Goal: Information Seeking & Learning: Check status

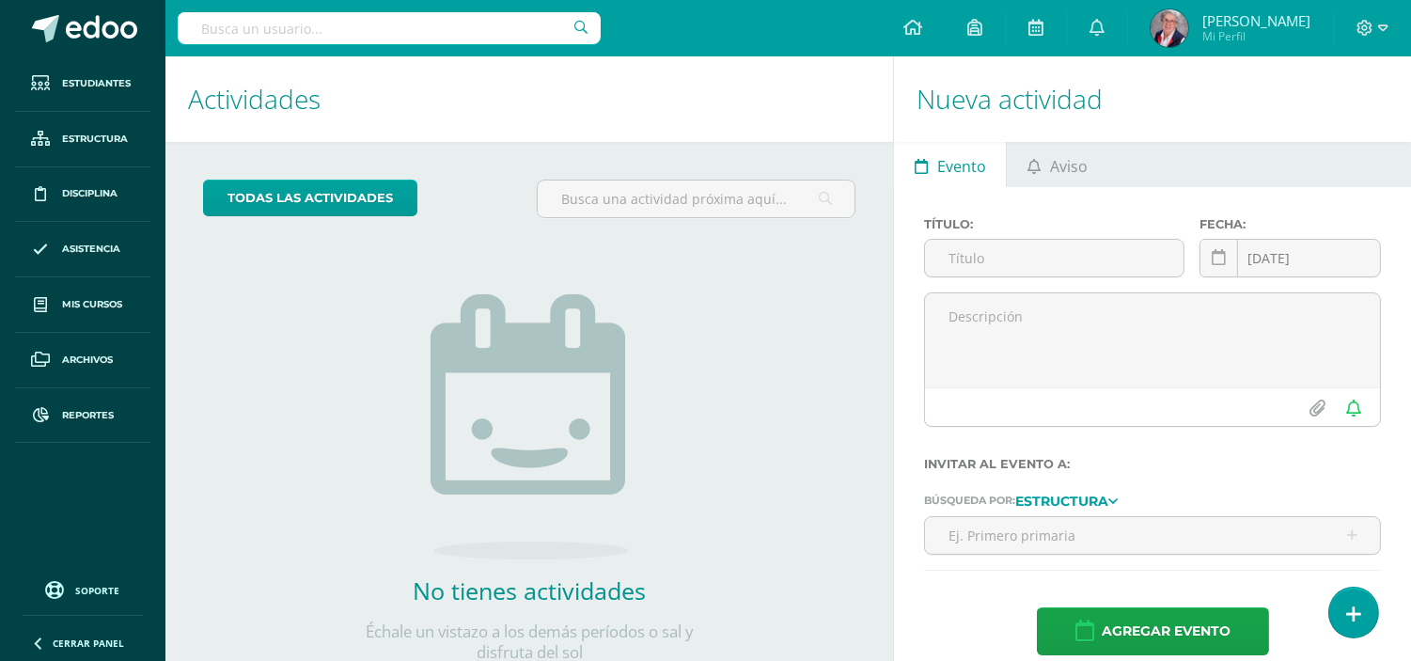
click at [277, 31] on input "text" at bounding box center [389, 28] width 423 height 32
click at [228, 26] on input "text" at bounding box center [389, 28] width 423 height 32
type input "lucia pineda"
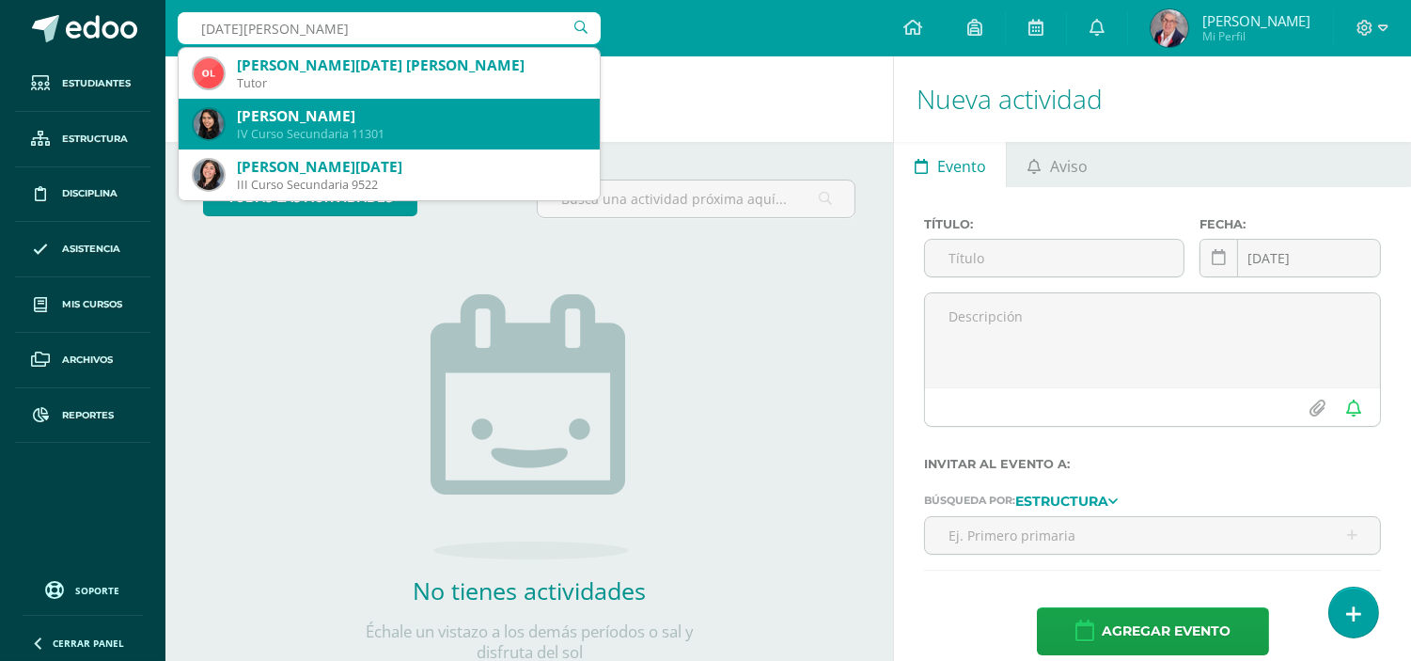
click at [340, 114] on div "Lucía Daniela Pineda Marroquín" at bounding box center [411, 116] width 348 height 20
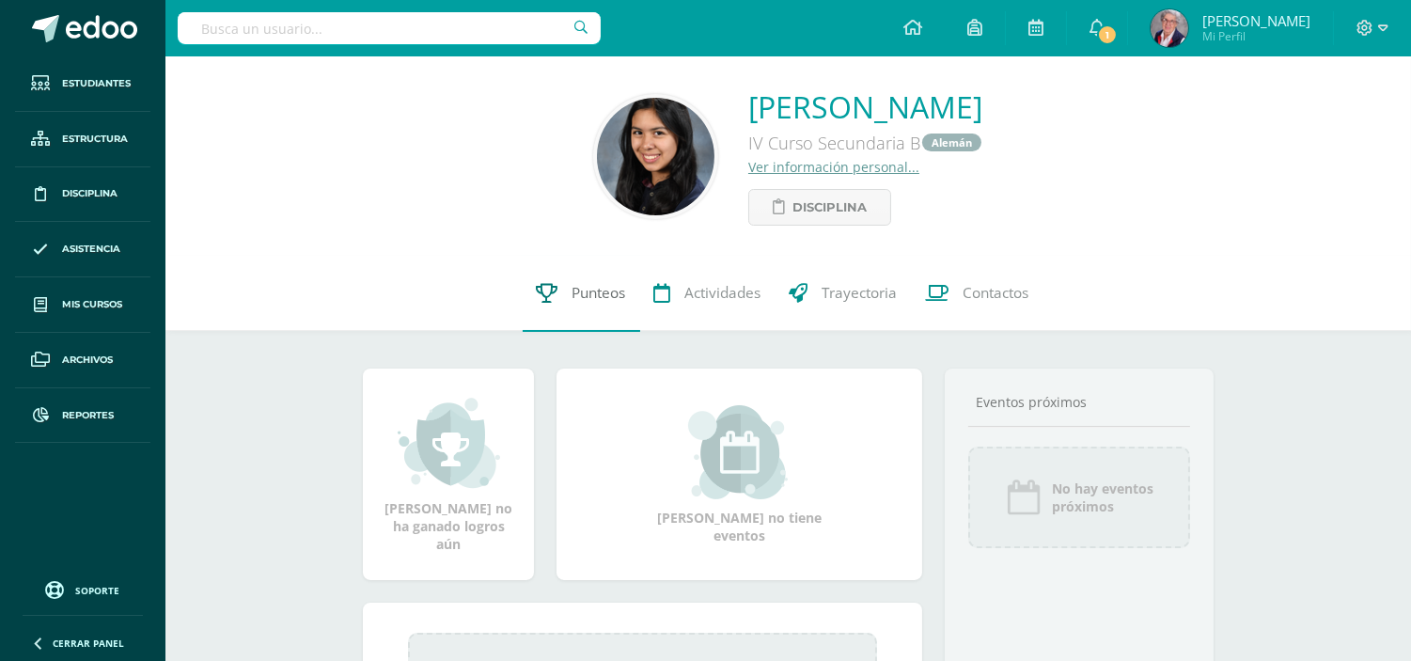
click at [608, 295] on span "Punteos" at bounding box center [599, 294] width 54 height 20
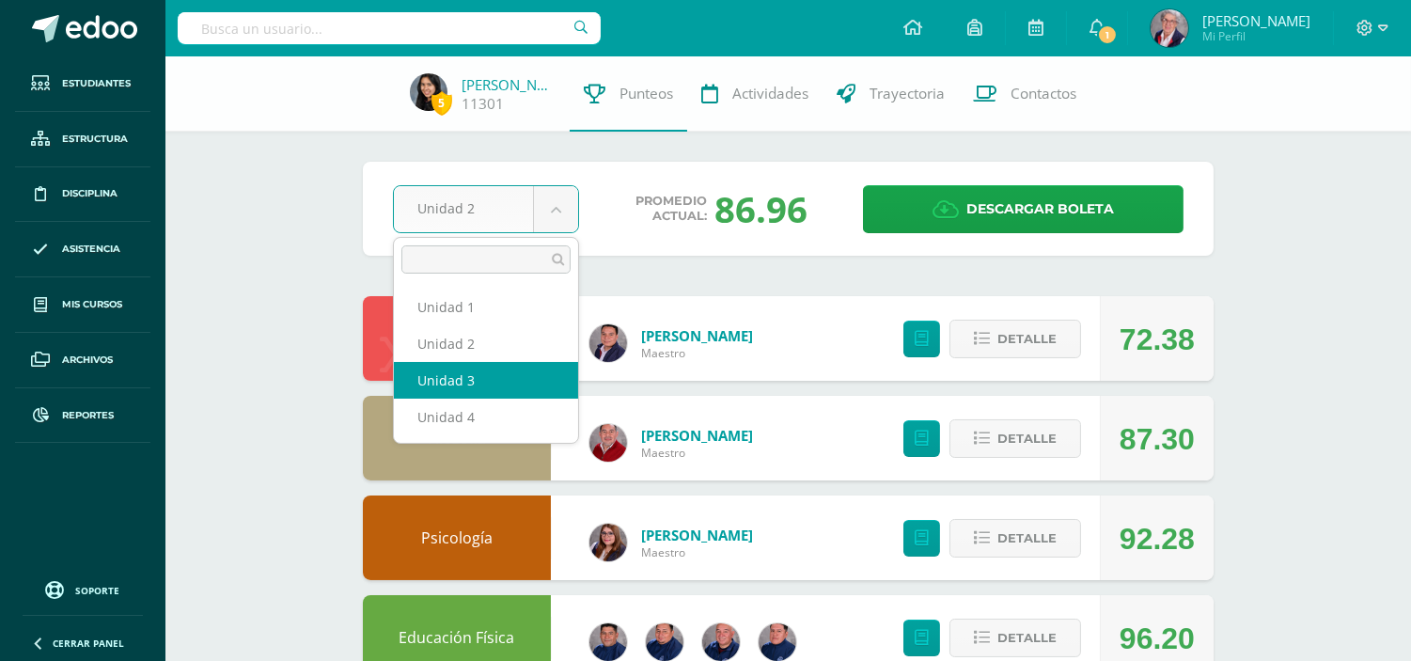
select select "Unidad 3"
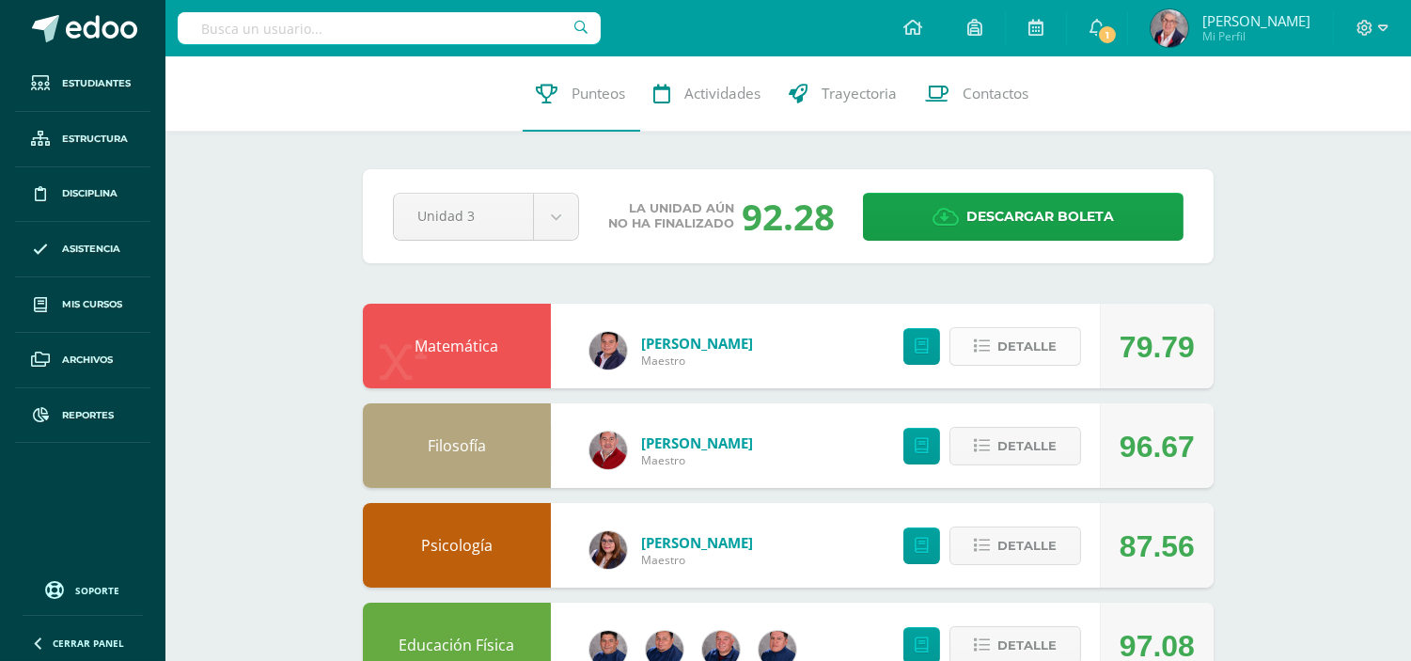
click at [1019, 342] on span "Detalle" at bounding box center [1026, 346] width 59 height 35
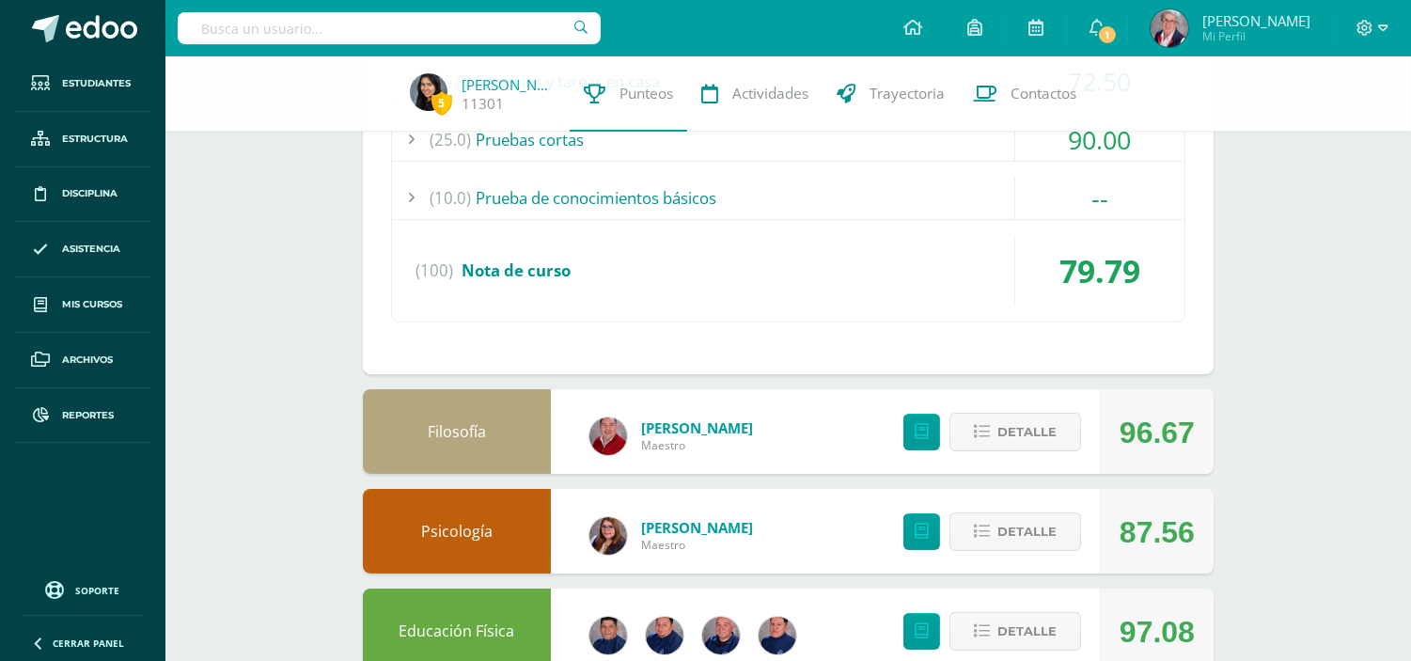
scroll to position [522, 0]
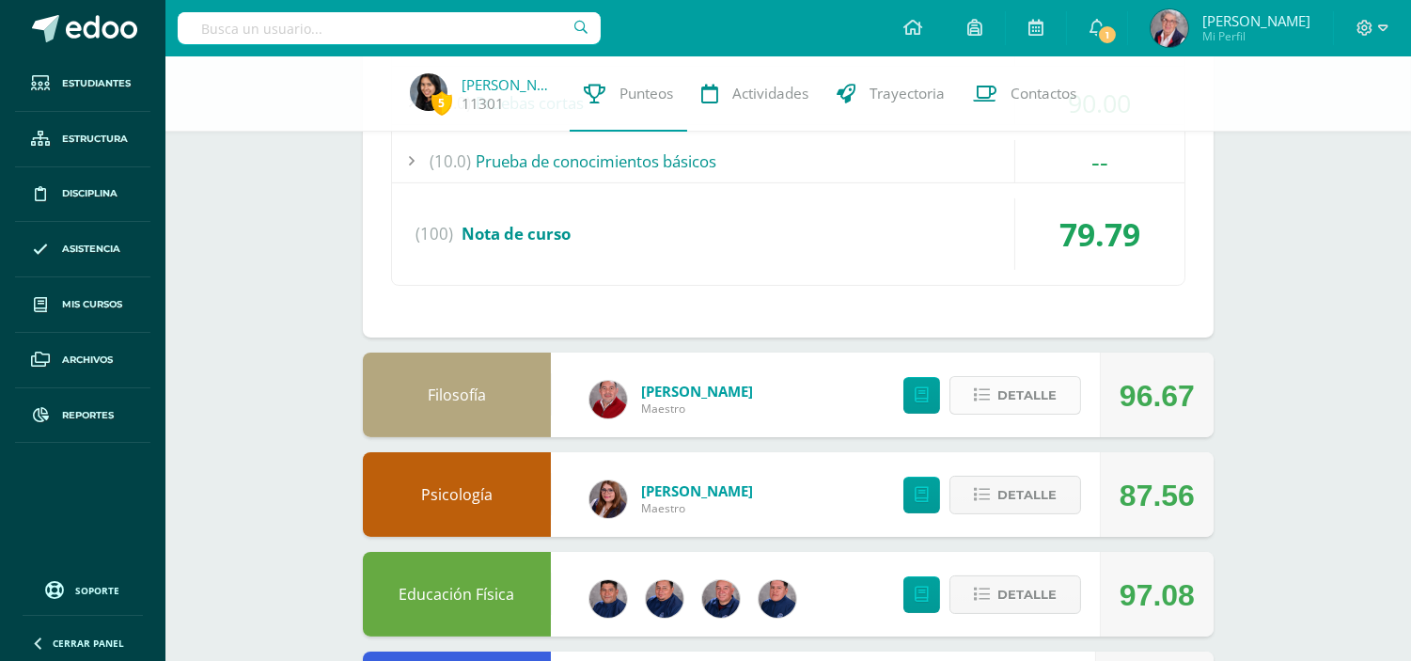
click at [1018, 397] on span "Detalle" at bounding box center [1026, 395] width 59 height 35
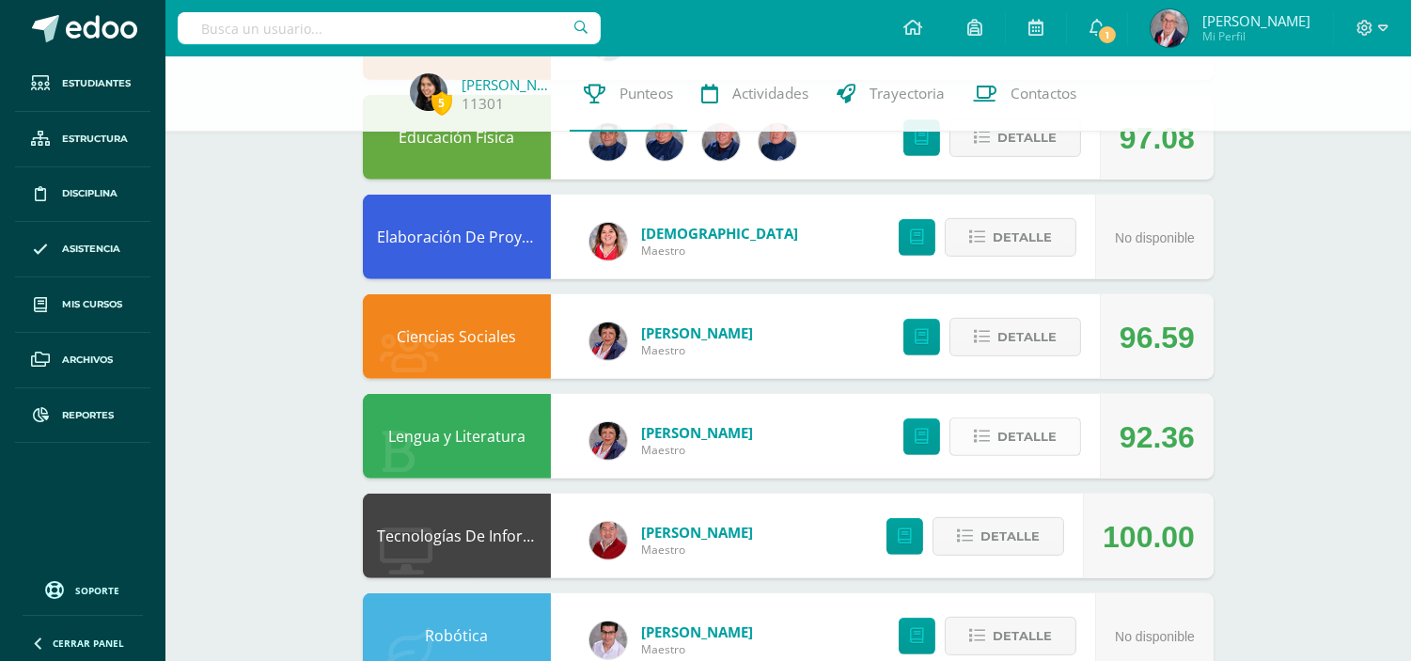
scroll to position [1461, 0]
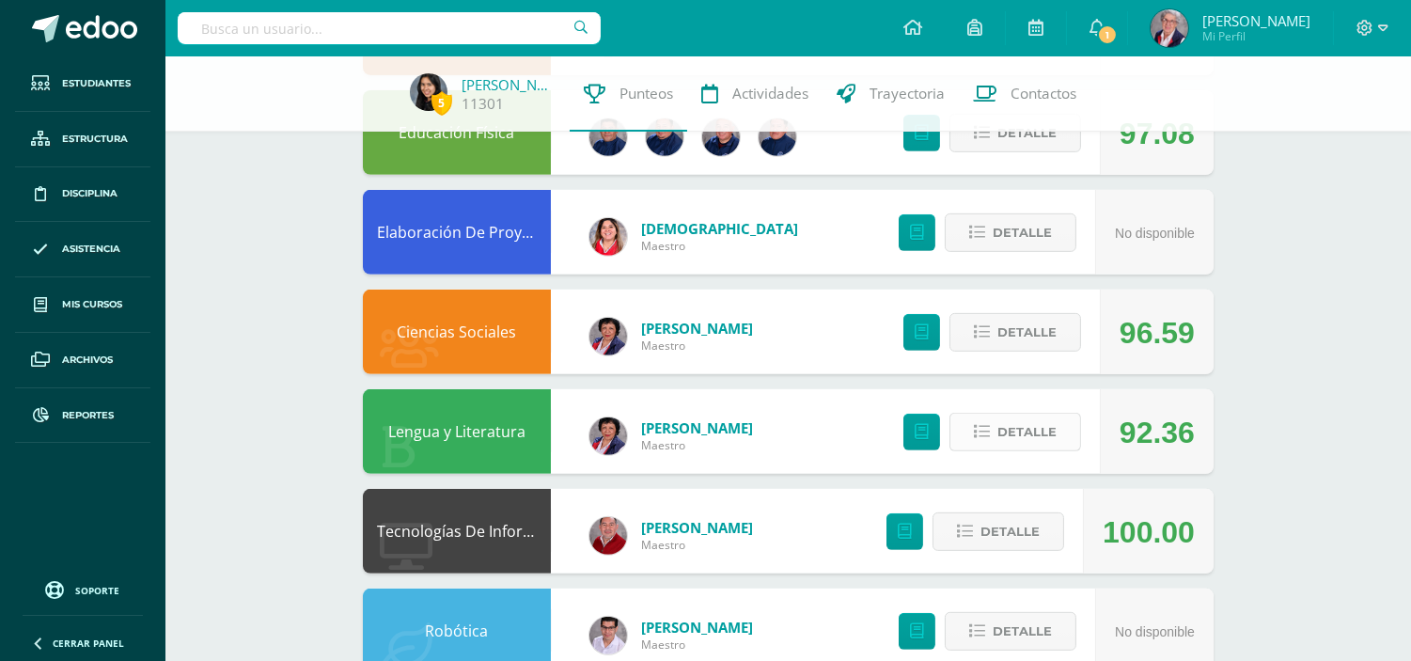
click at [1029, 432] on span "Detalle" at bounding box center [1026, 431] width 59 height 35
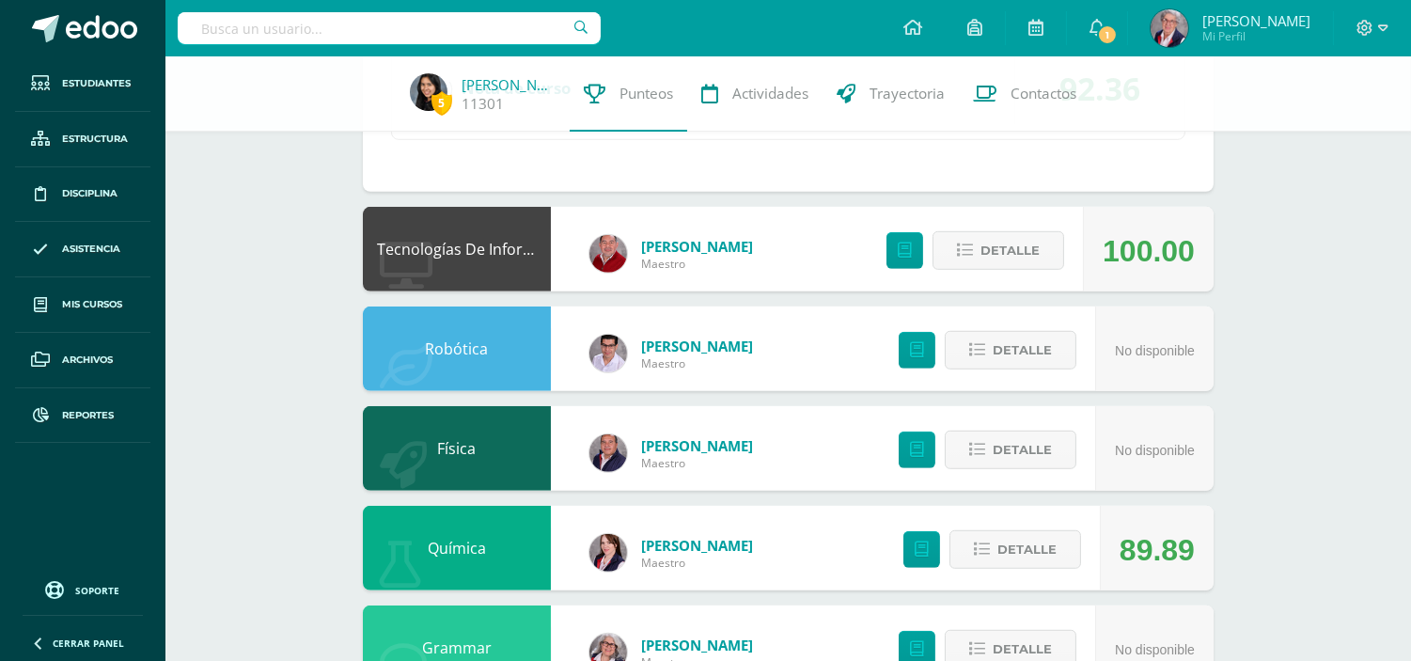
scroll to position [2297, 0]
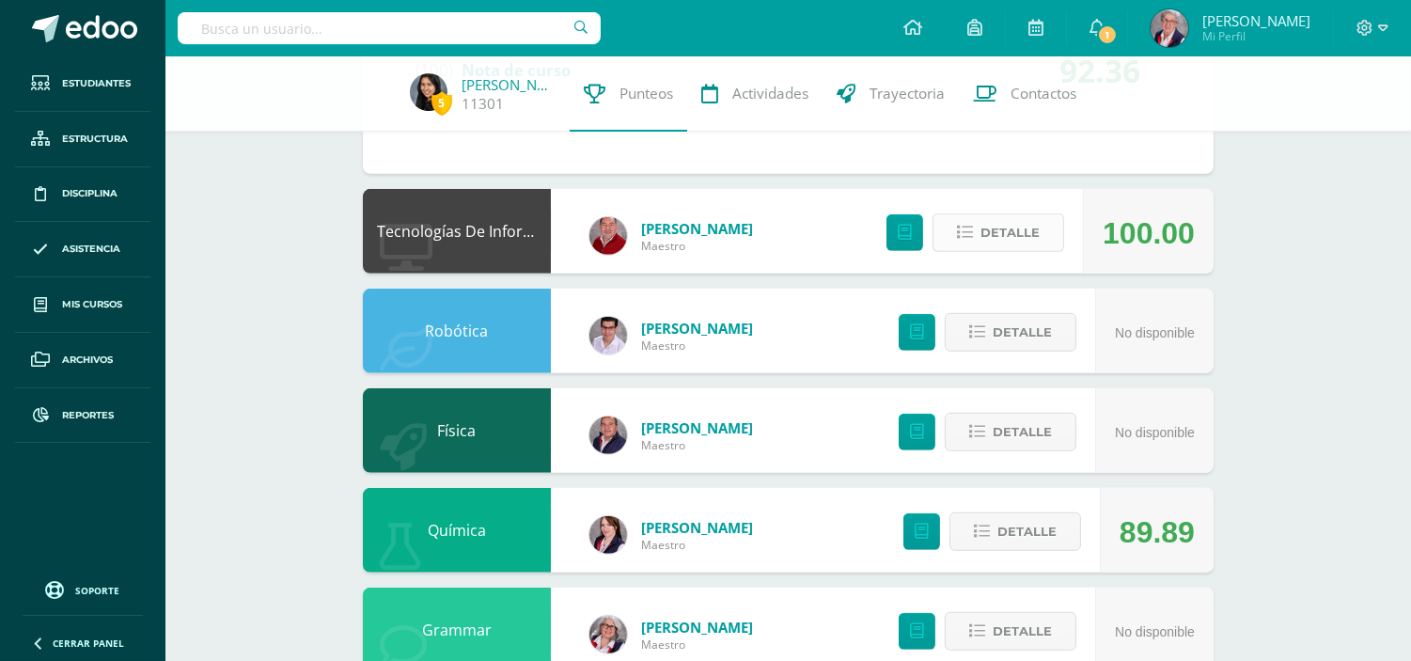
click at [1021, 233] on span "Detalle" at bounding box center [1009, 232] width 59 height 35
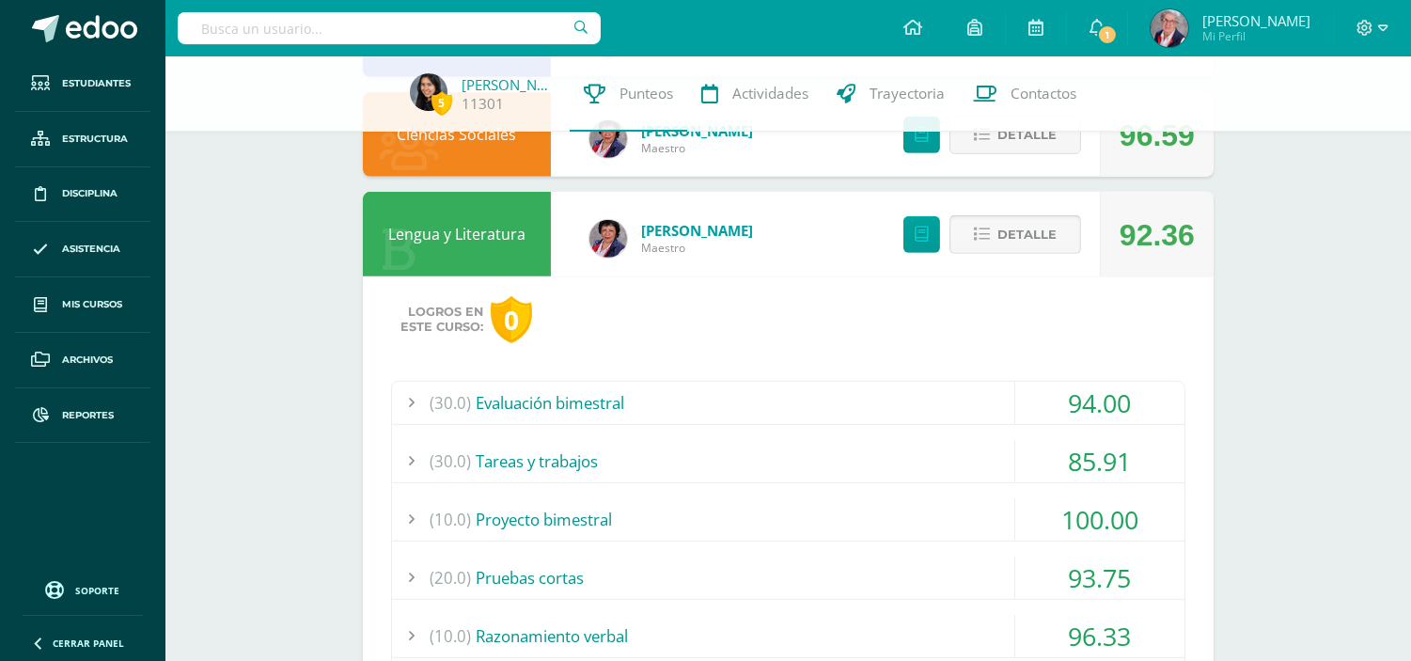
scroll to position [1348, 0]
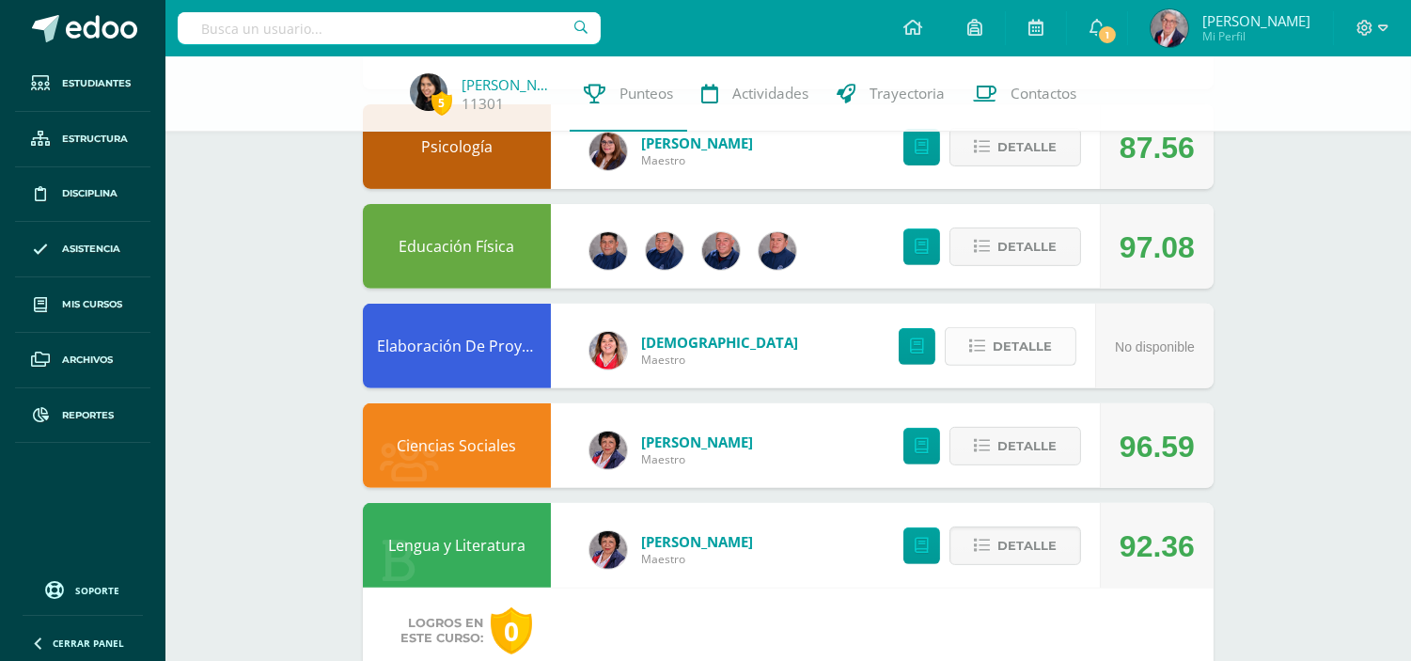
click at [990, 349] on button "Detalle" at bounding box center [1010, 346] width 132 height 39
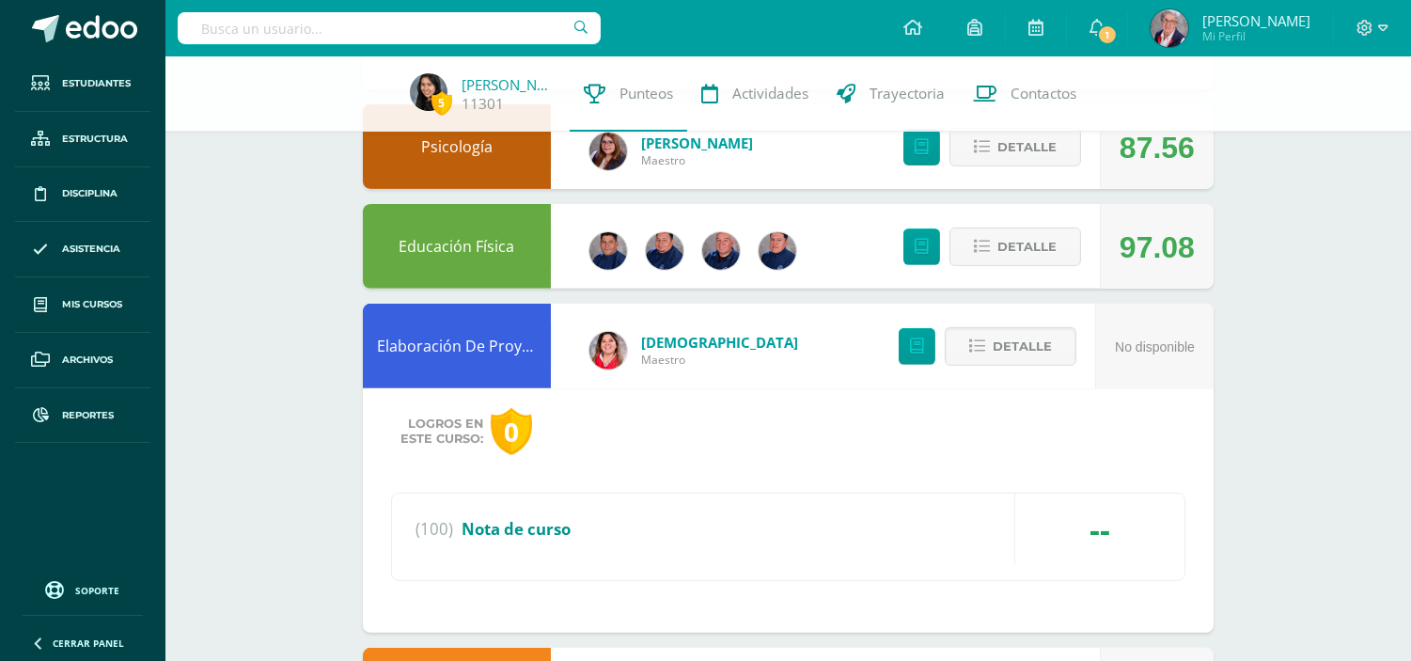
click at [536, 528] on span "Nota de curso" at bounding box center [515, 529] width 109 height 22
click at [679, 343] on link "Altán Ganesha" at bounding box center [719, 342] width 157 height 19
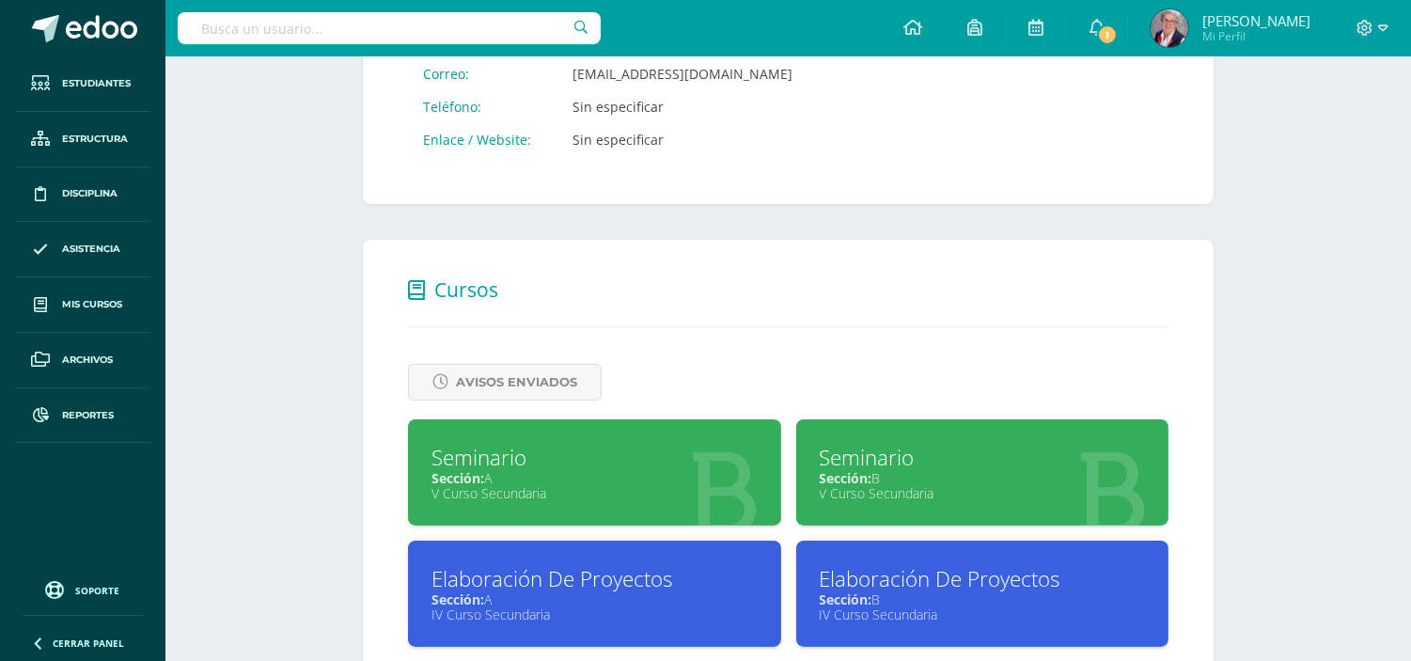
scroll to position [587, 0]
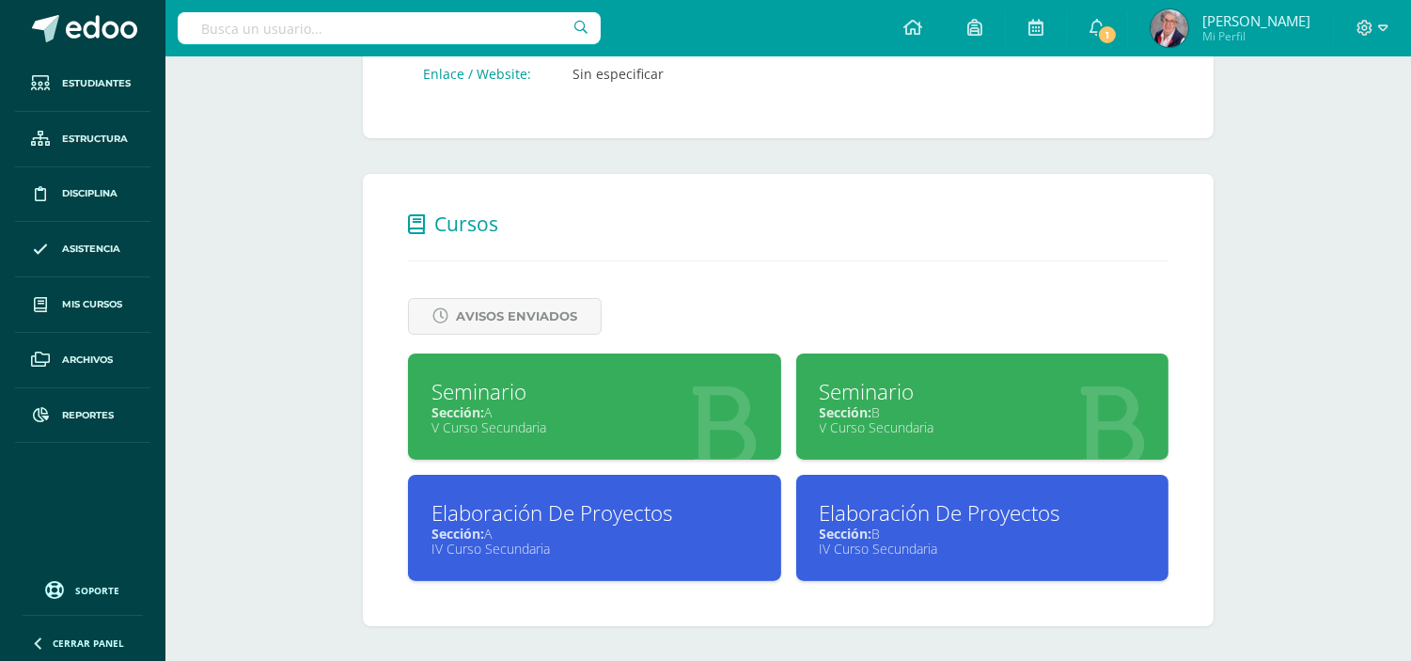
click at [529, 420] on div "V Curso Secundaria" at bounding box center [594, 427] width 326 height 18
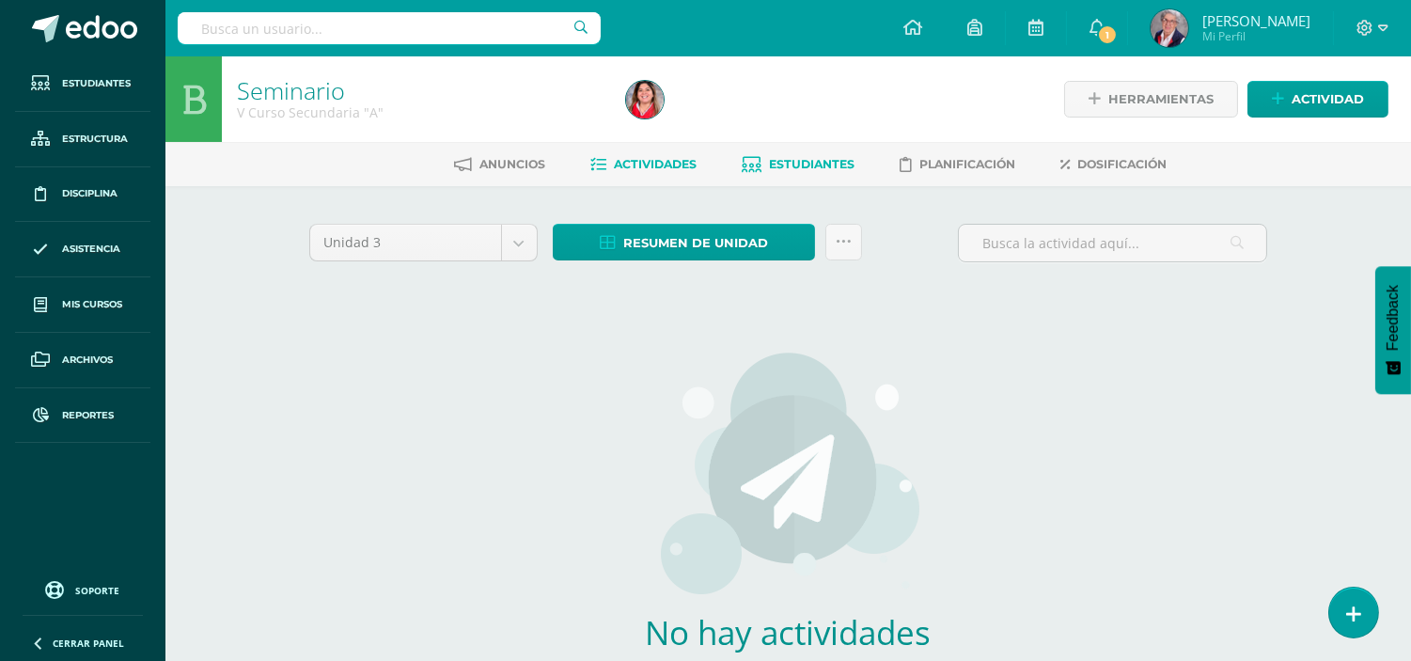
click at [806, 164] on span "Estudiantes" at bounding box center [813, 164] width 86 height 14
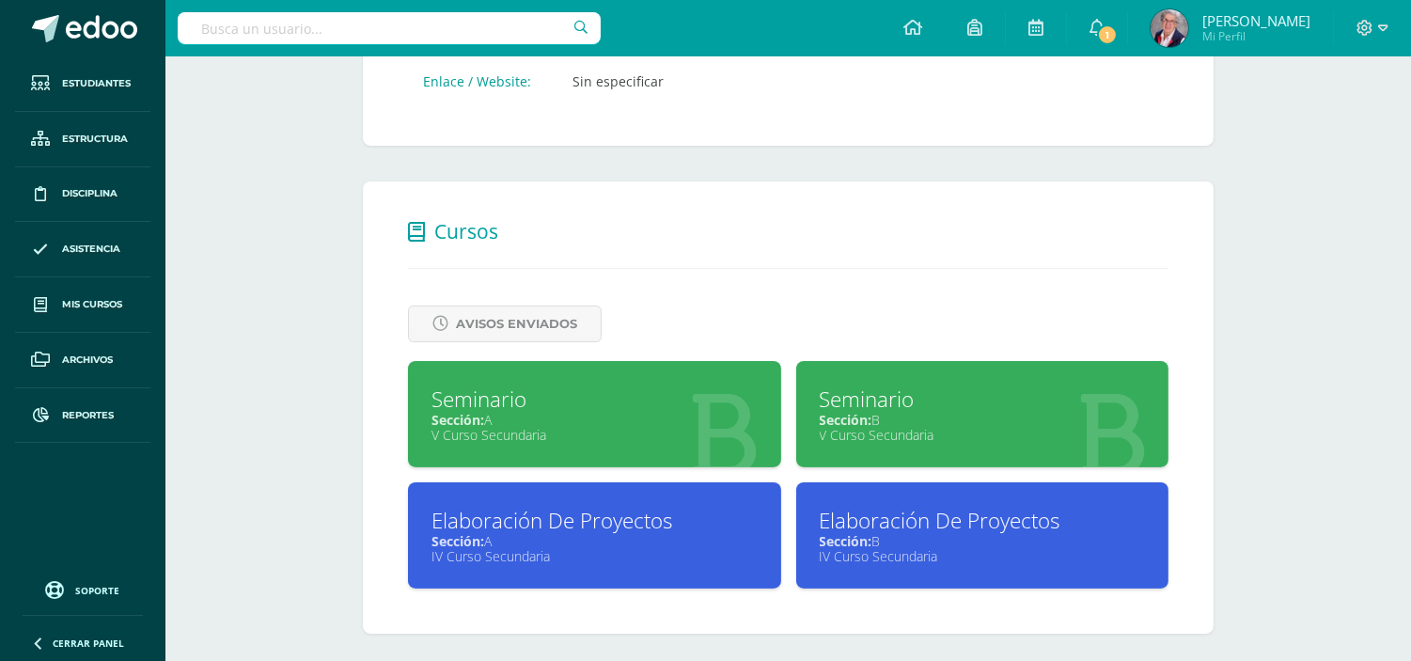
click at [863, 537] on span "Sección:" at bounding box center [845, 541] width 53 height 18
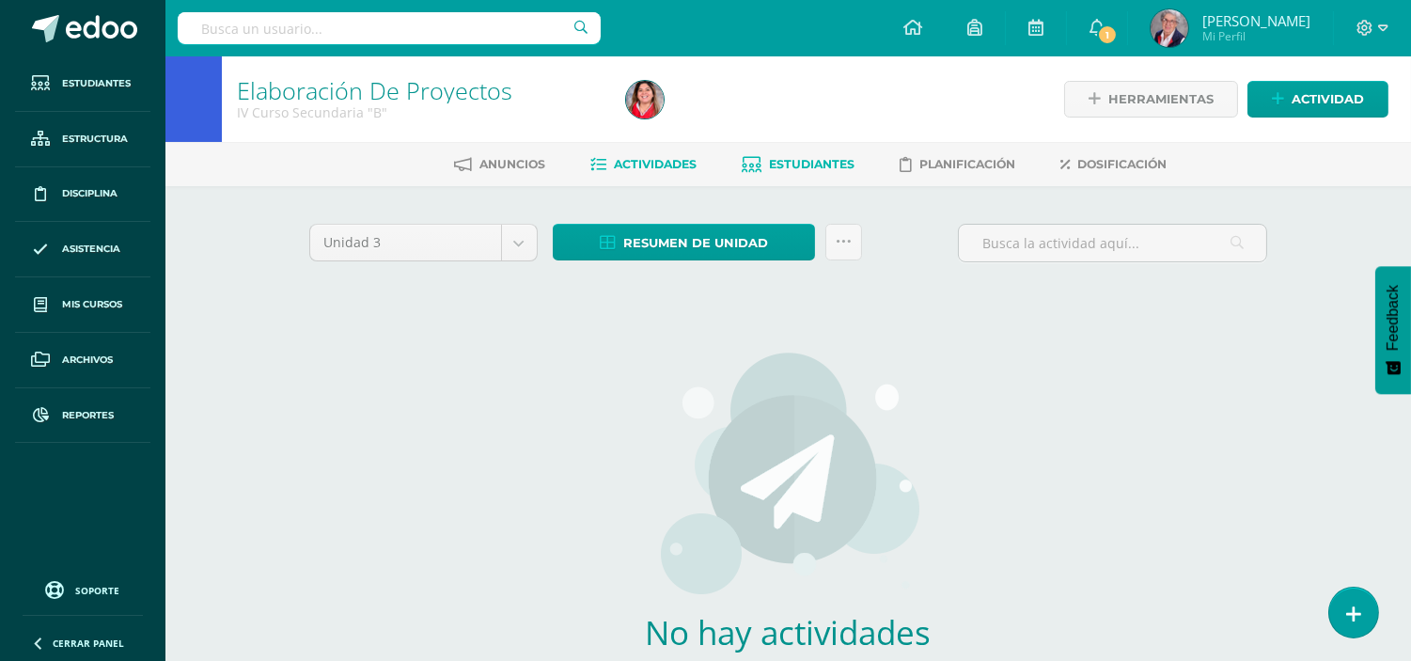
click at [834, 161] on span "Estudiantes" at bounding box center [813, 164] width 86 height 14
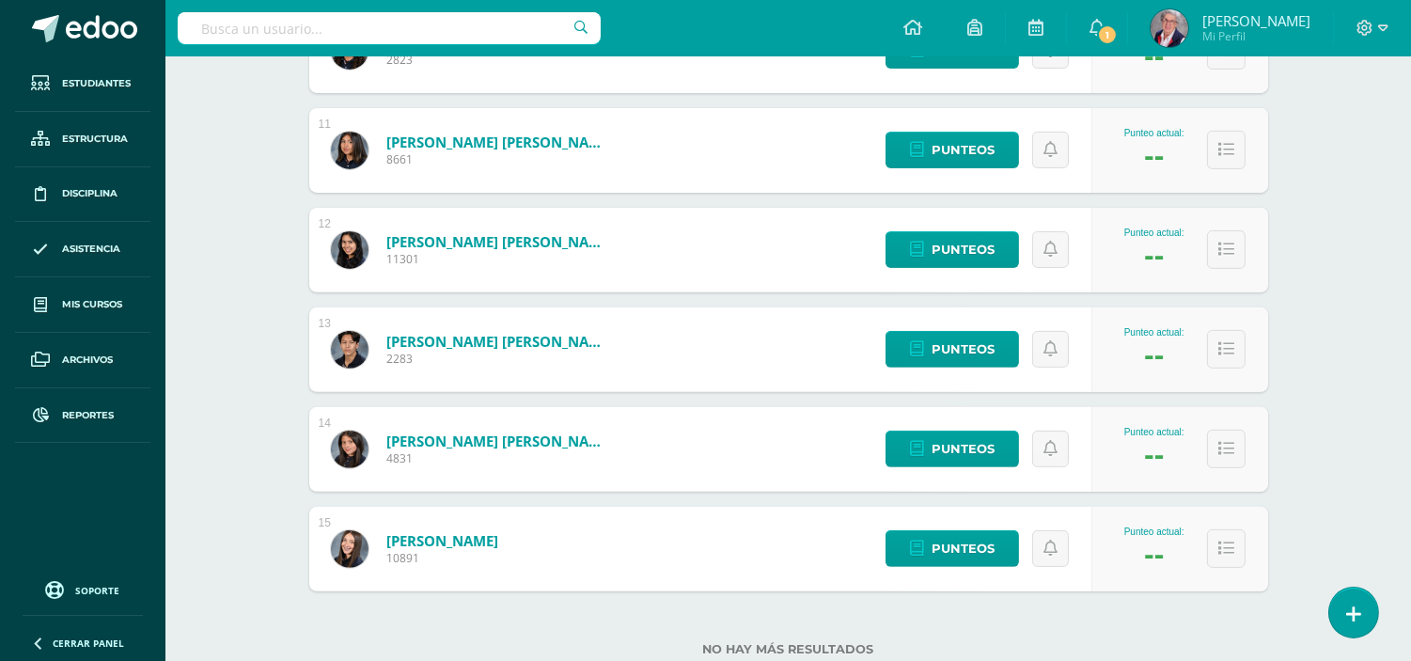
scroll to position [1246, 0]
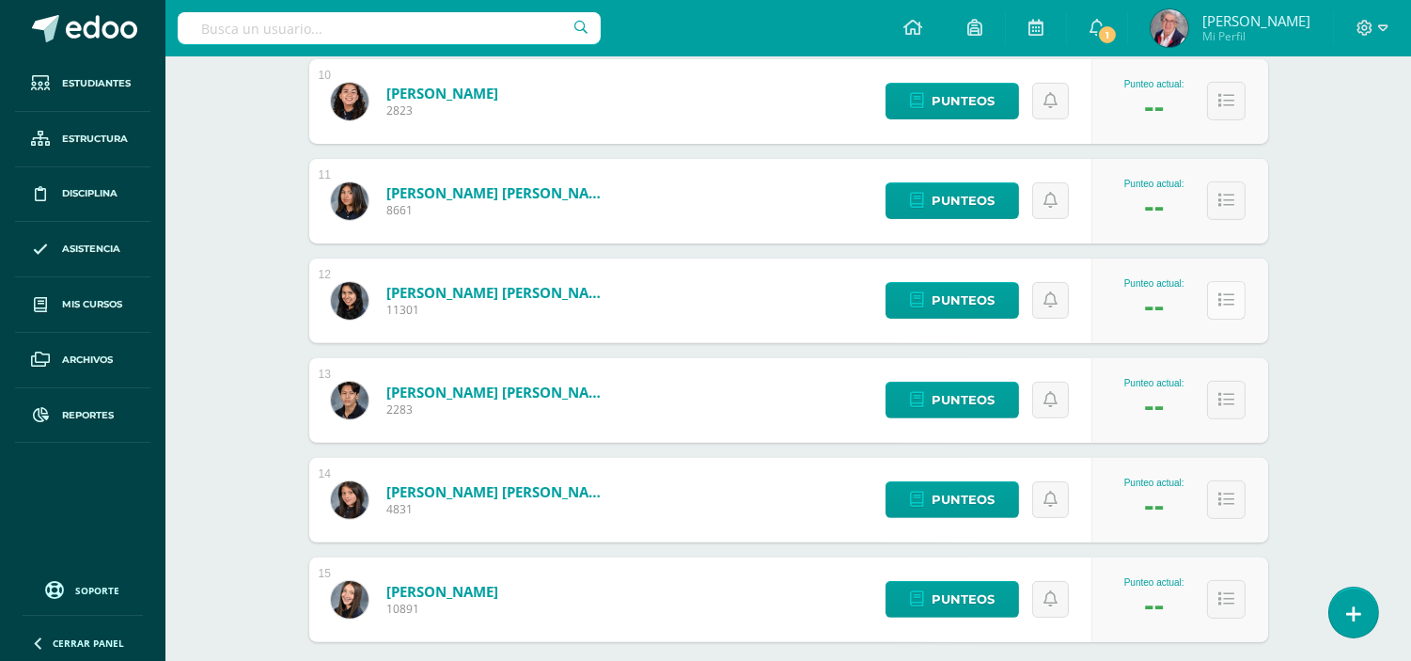
click at [1232, 298] on icon at bounding box center [1226, 300] width 16 height 16
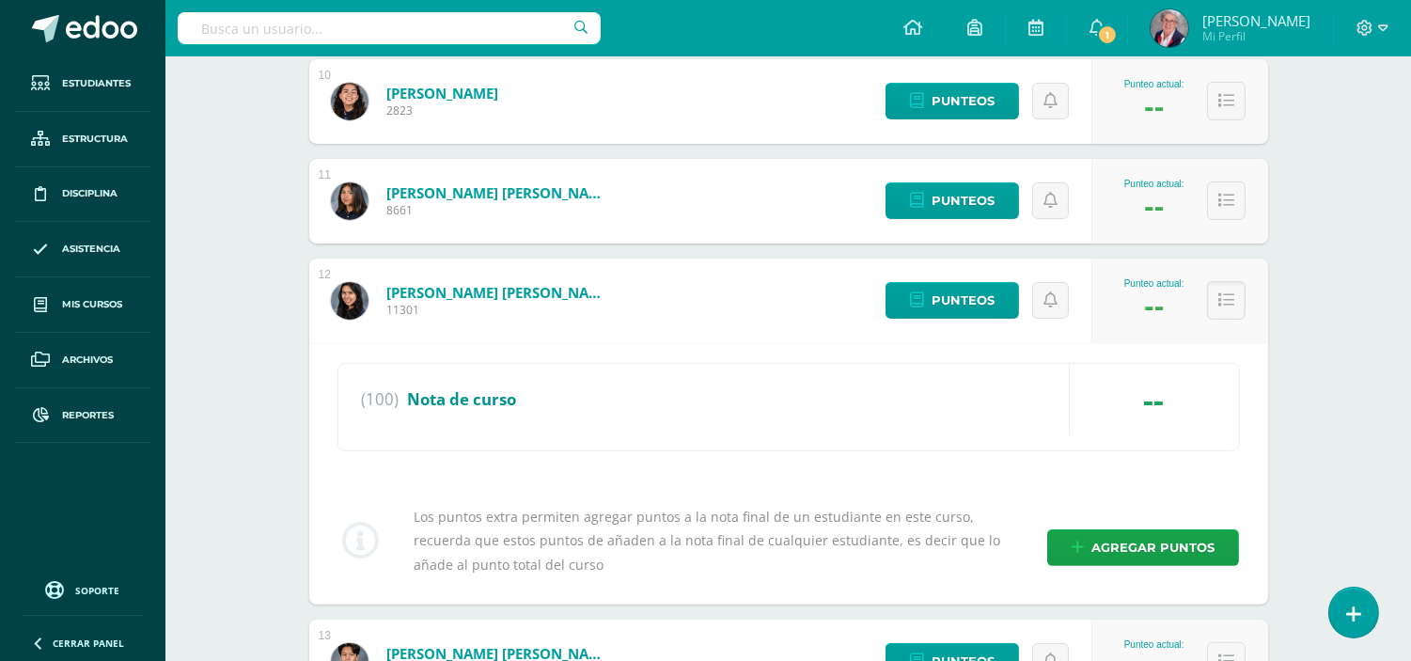
click at [1156, 398] on div "--" at bounding box center [1153, 399] width 169 height 71
click at [1165, 542] on span "Agregar puntos" at bounding box center [1152, 547] width 123 height 35
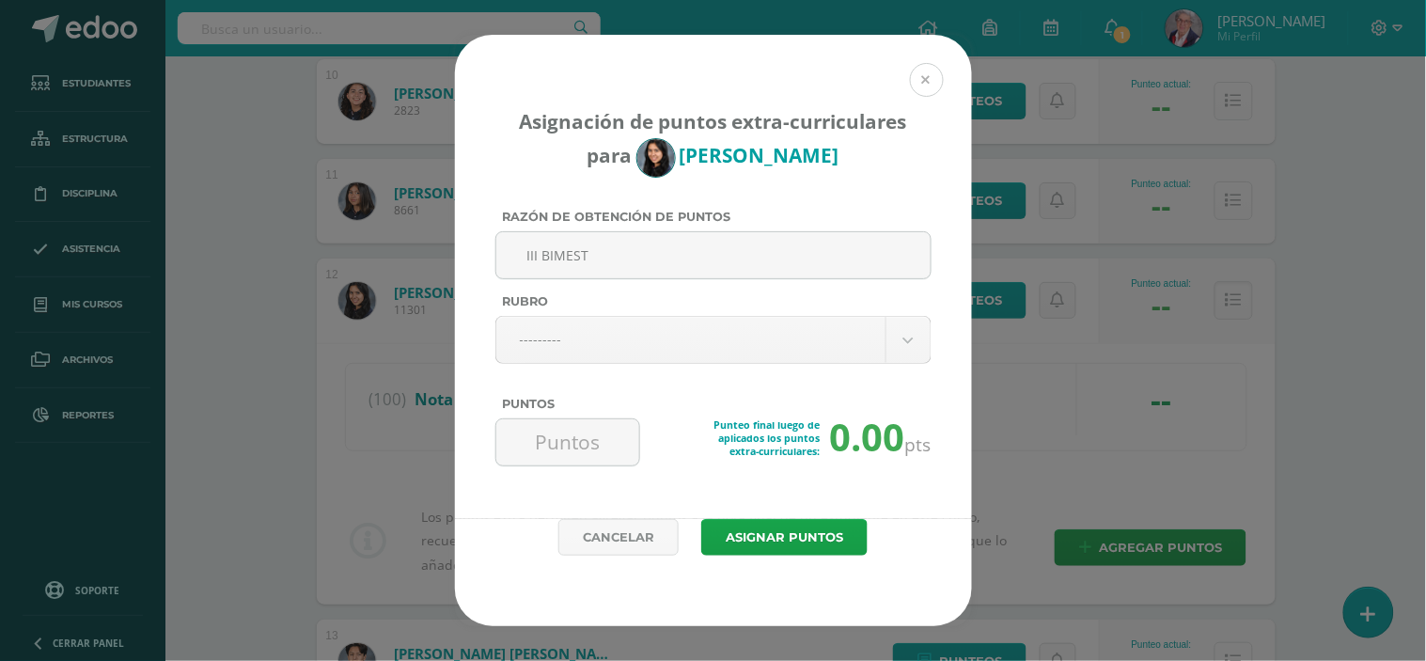
type input "III BIMEST"
click at [917, 77] on button at bounding box center [927, 80] width 34 height 34
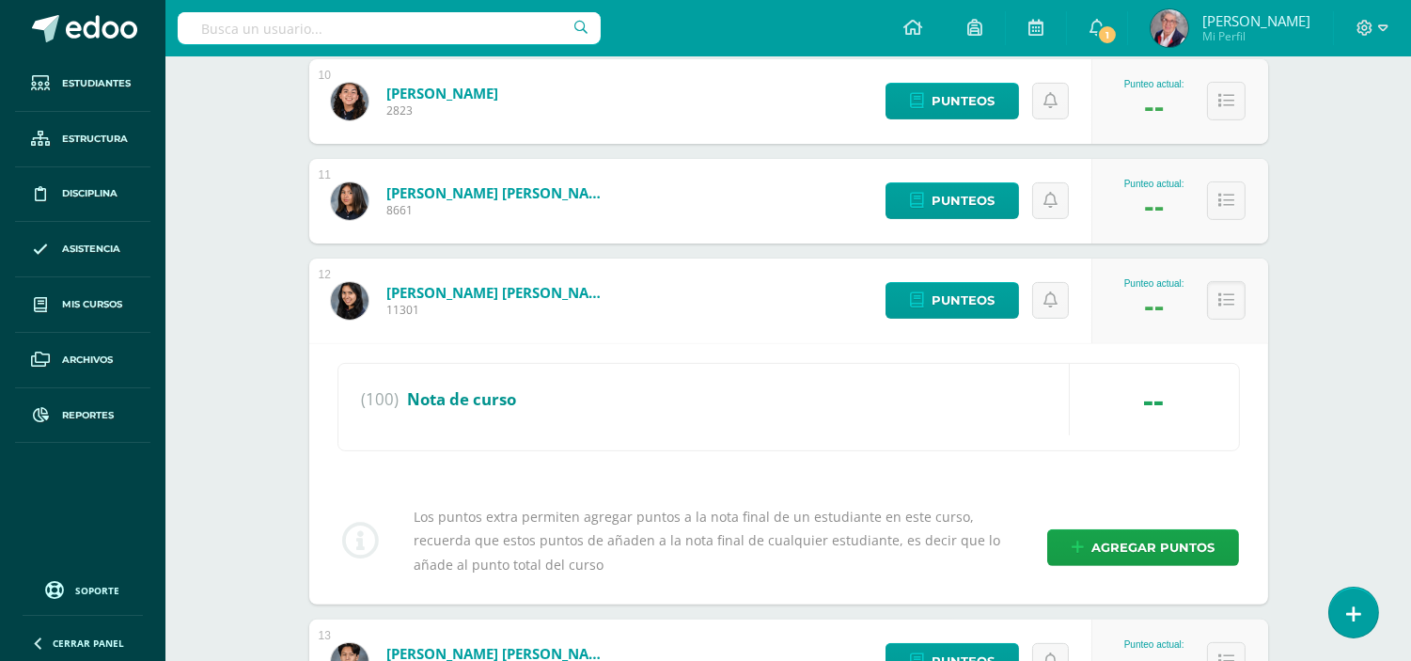
click at [1157, 398] on div "--" at bounding box center [1153, 399] width 169 height 71
click at [1225, 294] on icon at bounding box center [1226, 300] width 16 height 16
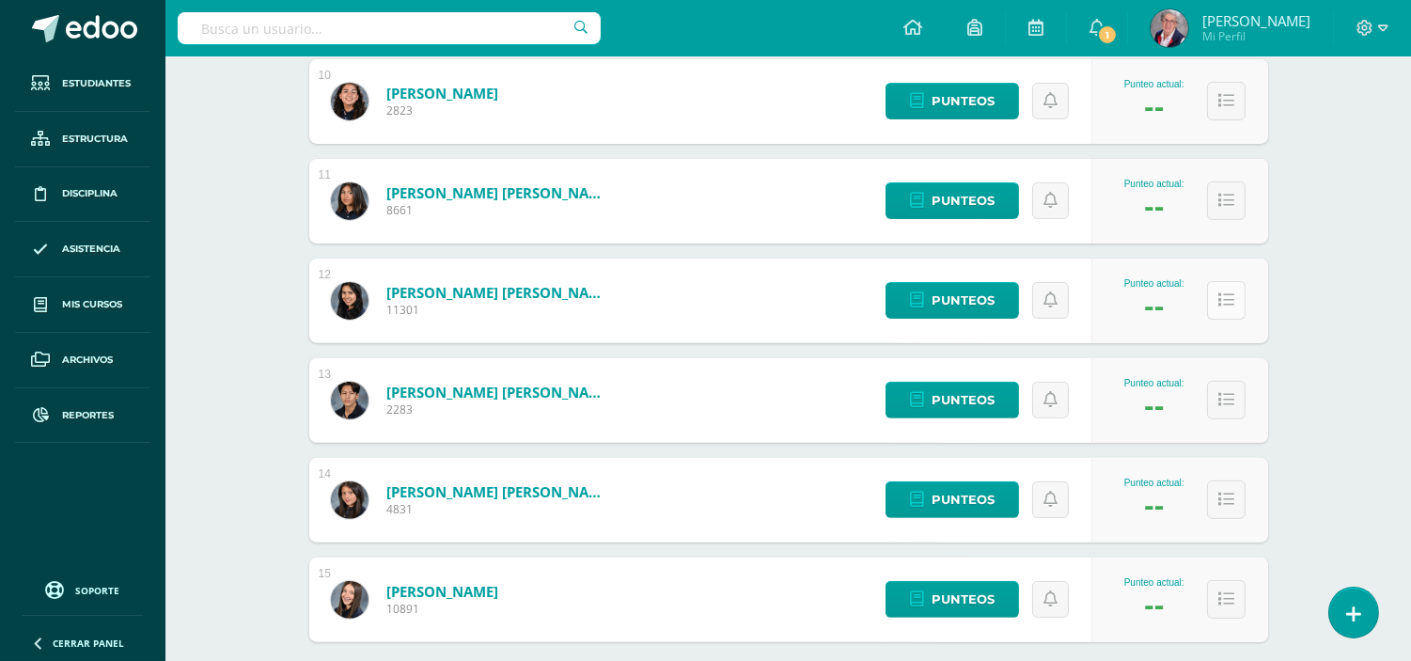
click at [1225, 294] on icon at bounding box center [1226, 300] width 16 height 16
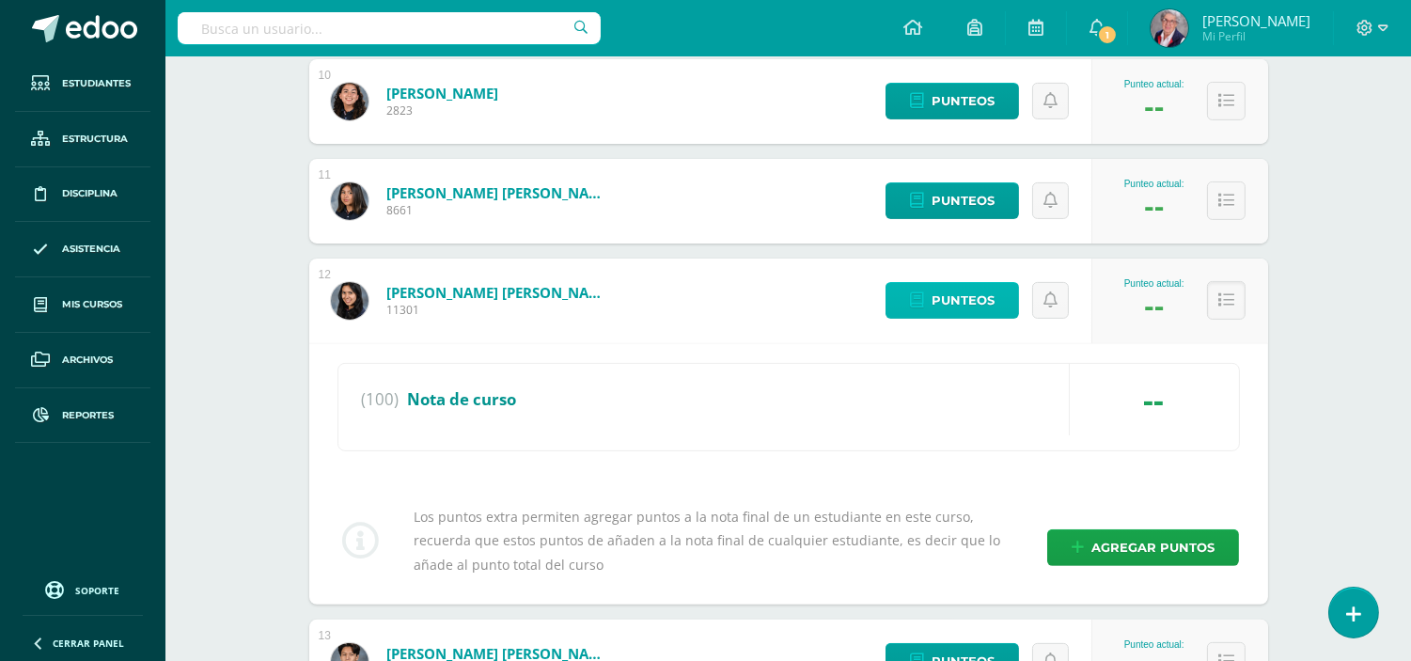
click at [956, 297] on span "Punteos" at bounding box center [962, 300] width 63 height 35
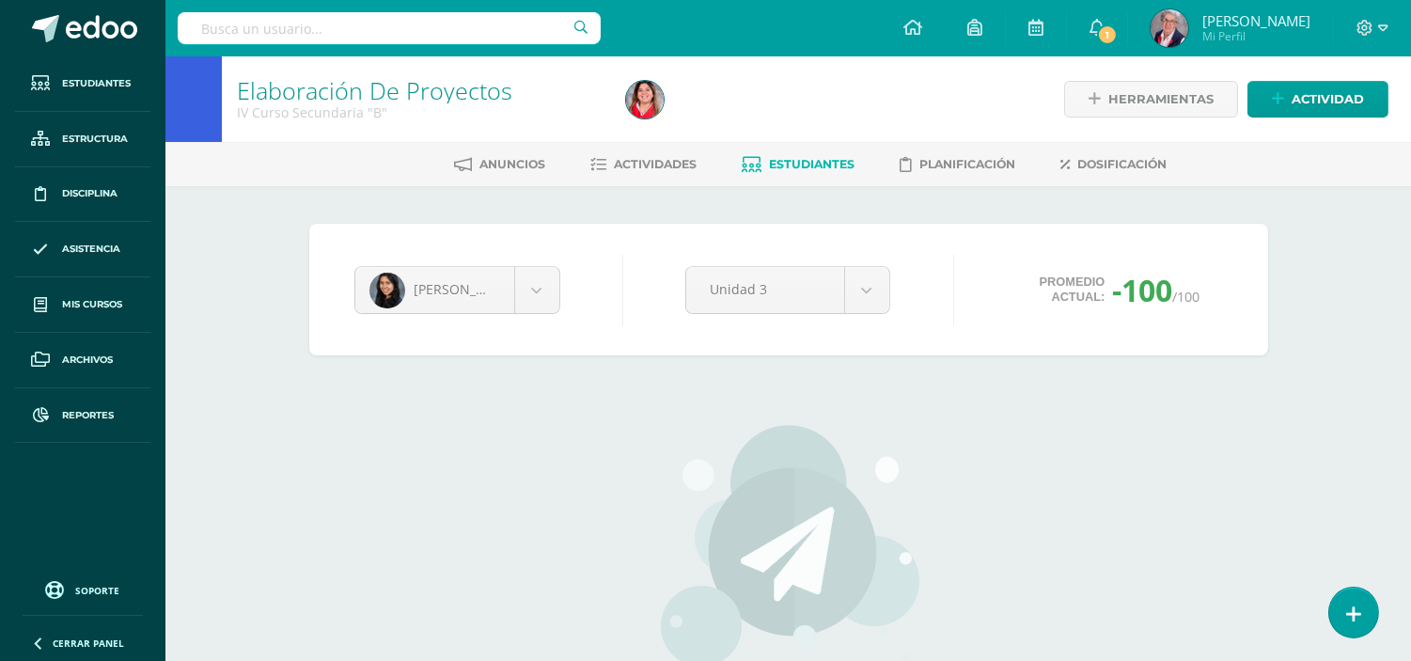
click at [1163, 293] on span "-100" at bounding box center [1142, 290] width 60 height 40
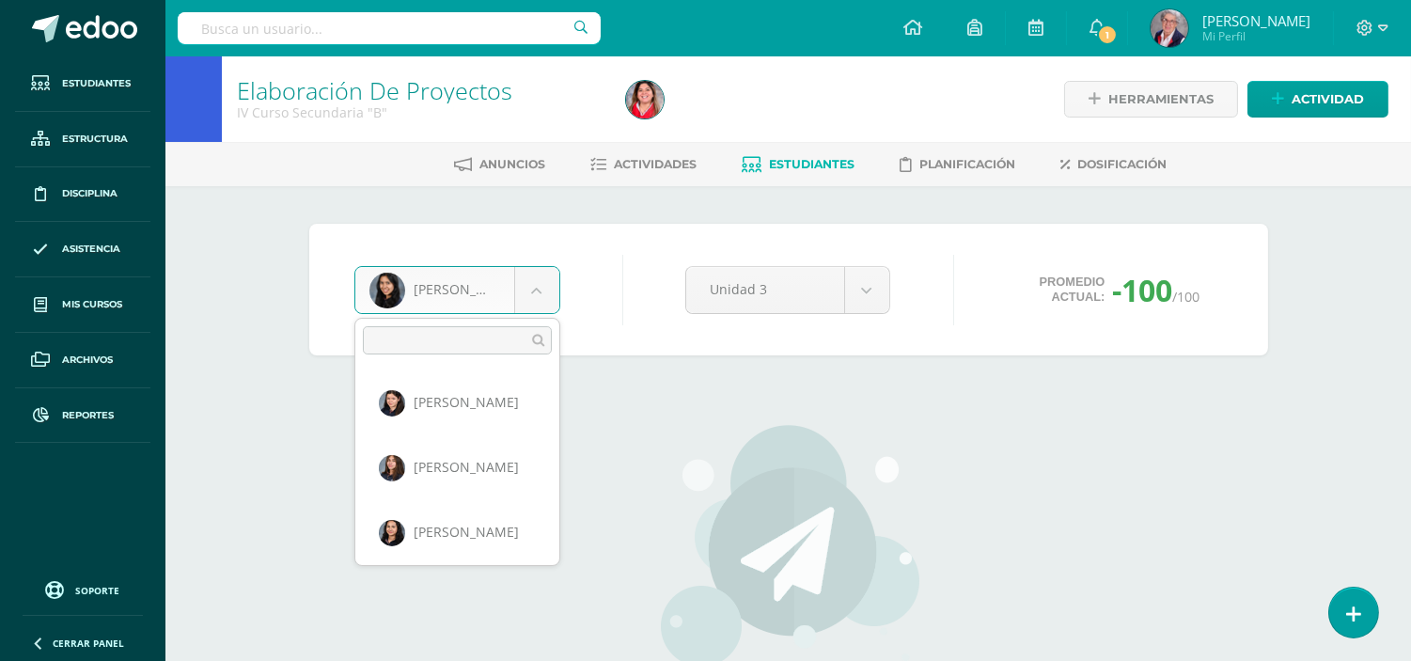
click at [448, 289] on body "Estudiantes Estructura Disciplina Asistencia Mis cursos Archivos Reportes Sopor…" at bounding box center [705, 440] width 1411 height 880
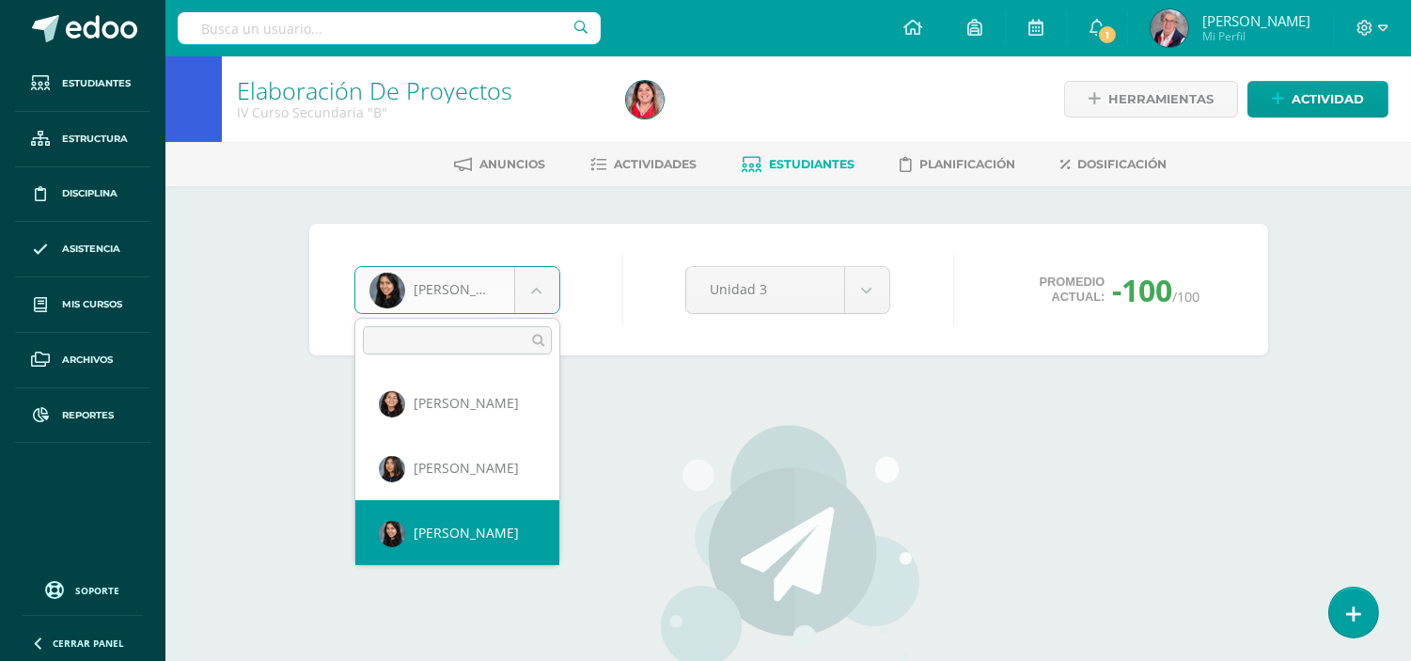
click at [753, 425] on body "Estudiantes Estructura Disciplina Asistencia Mis cursos Archivos Reportes Sopor…" at bounding box center [705, 440] width 1411 height 880
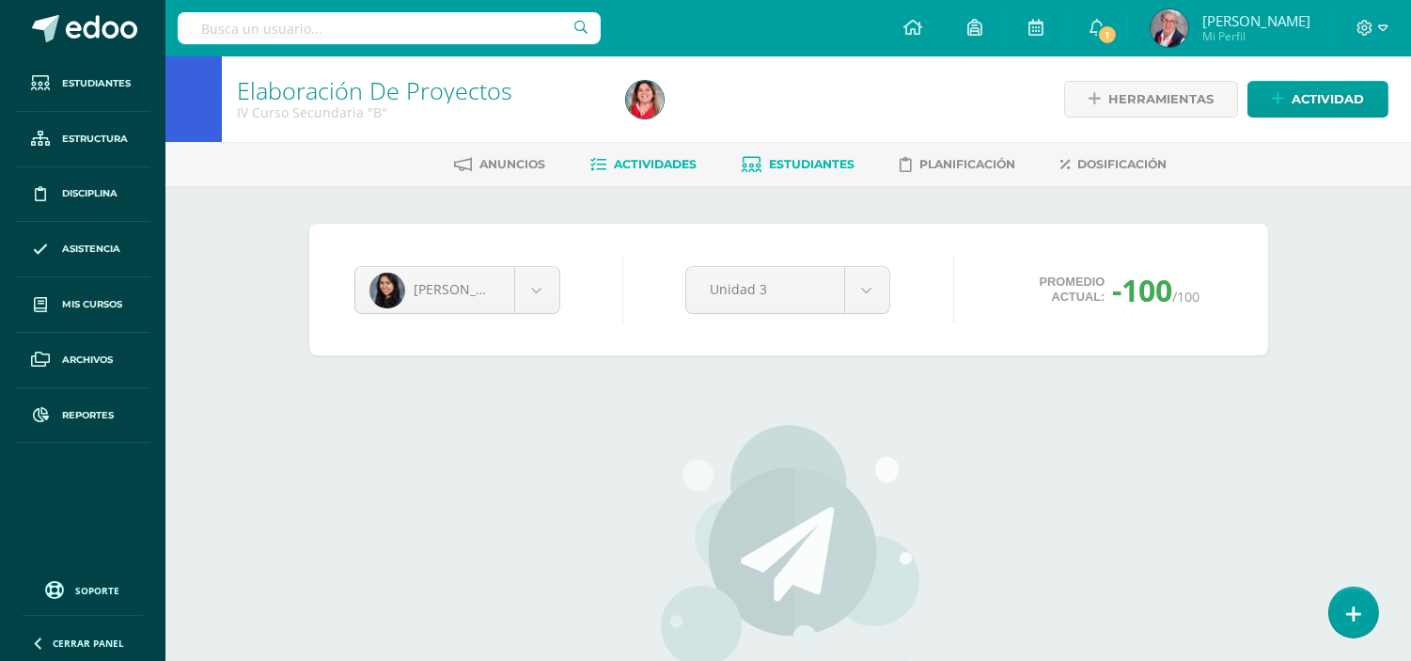
click at [678, 162] on span "Actividades" at bounding box center [656, 164] width 83 height 14
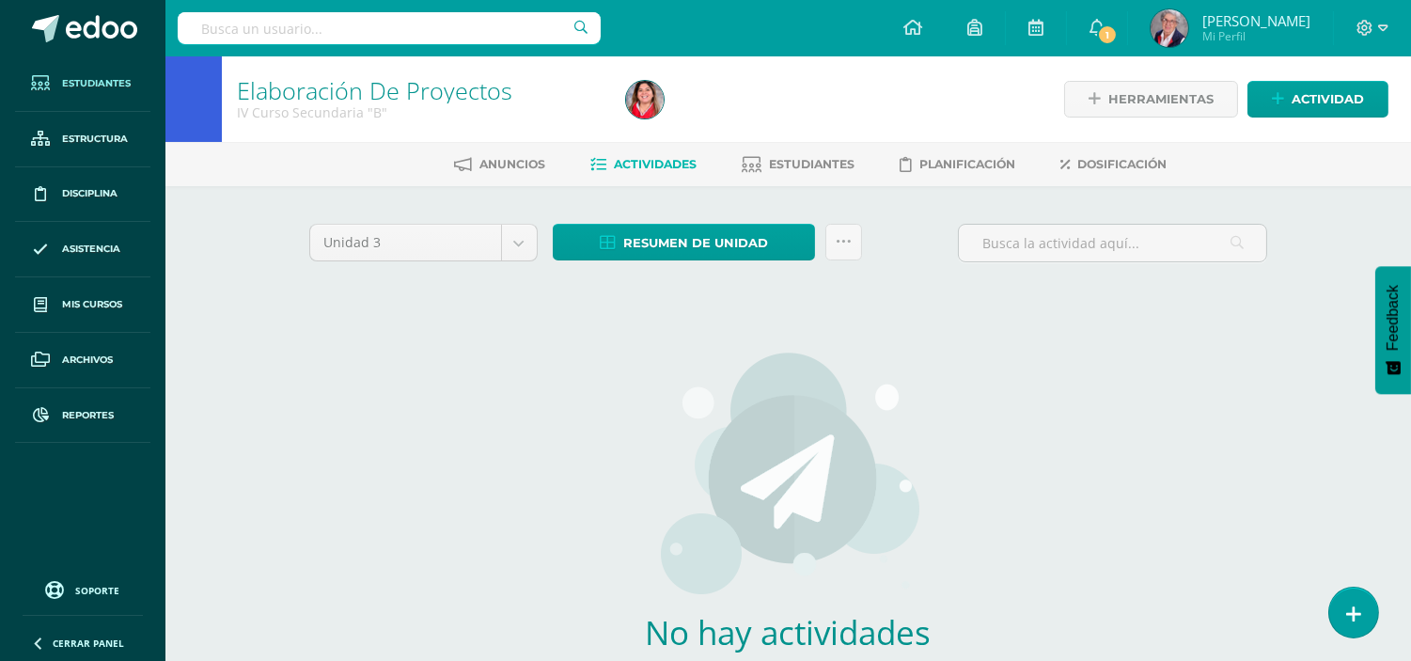
click at [94, 80] on span "Estudiantes" at bounding box center [96, 83] width 69 height 15
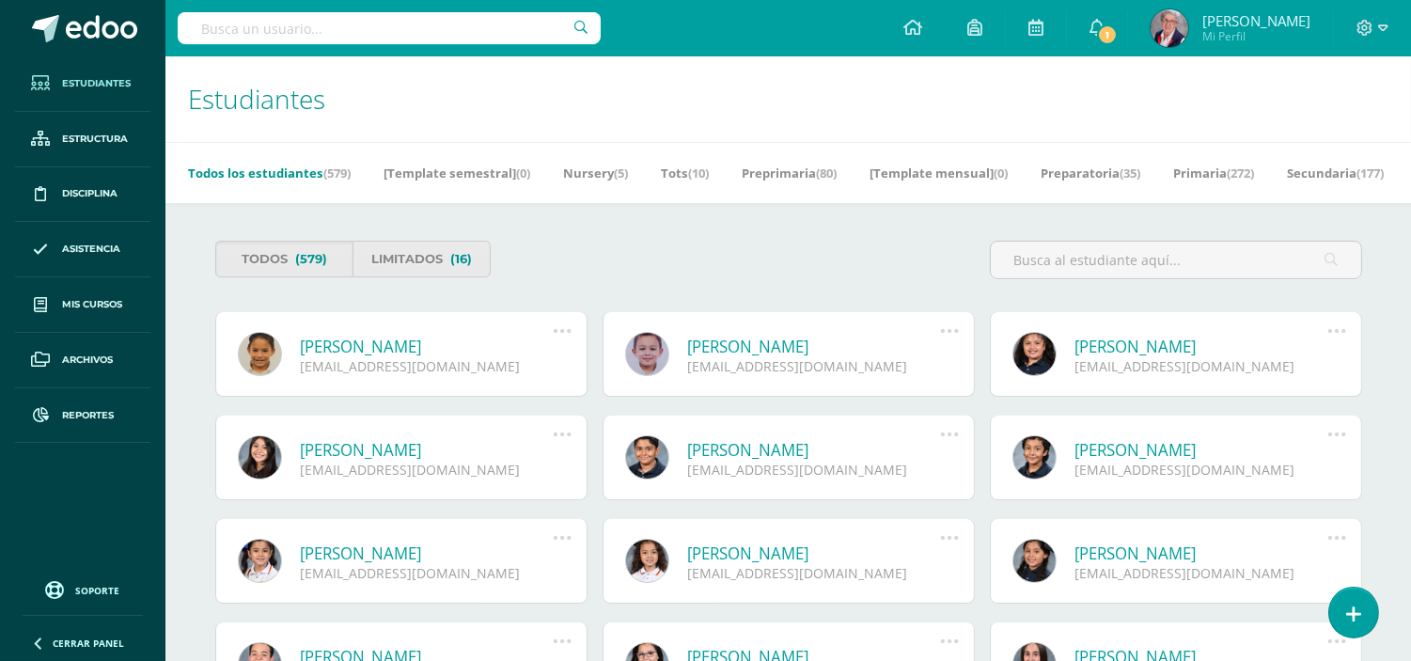
click at [322, 35] on input "text" at bounding box center [389, 28] width 423 height 32
type input "lucia pineda"
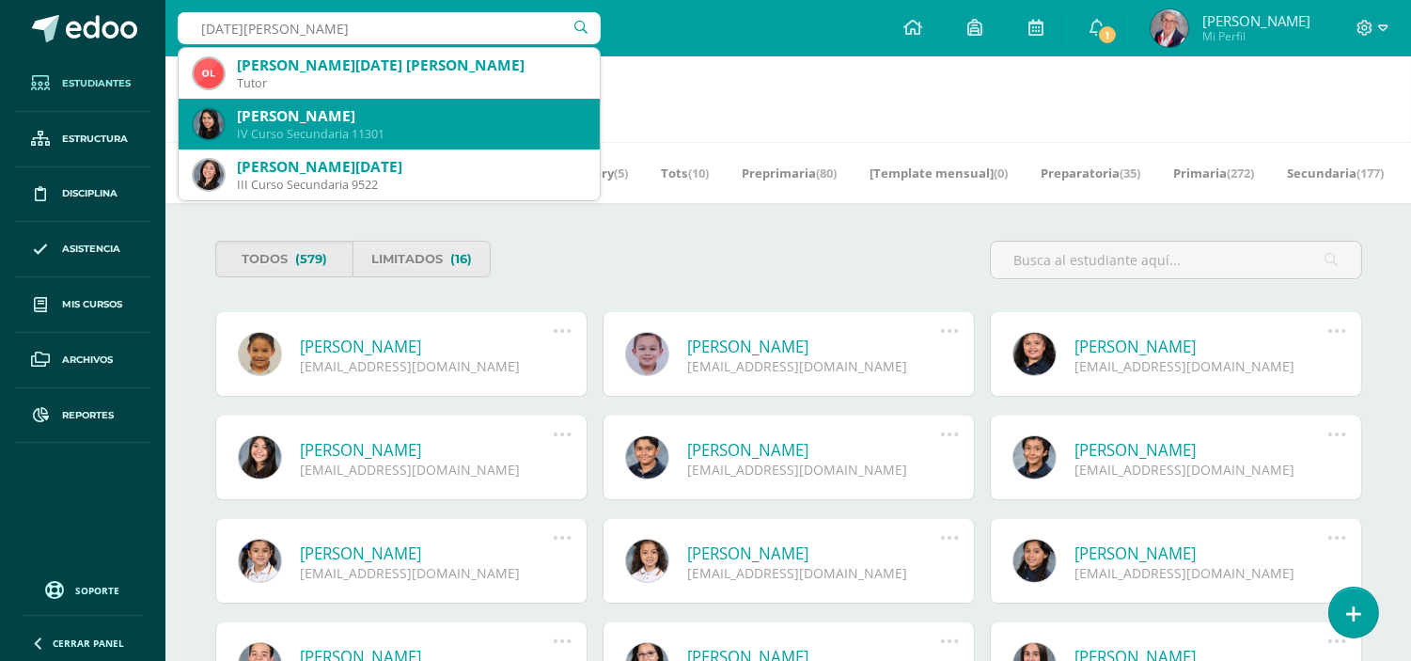
click at [367, 129] on div "IV Curso Secundaria 11301" at bounding box center [411, 134] width 348 height 16
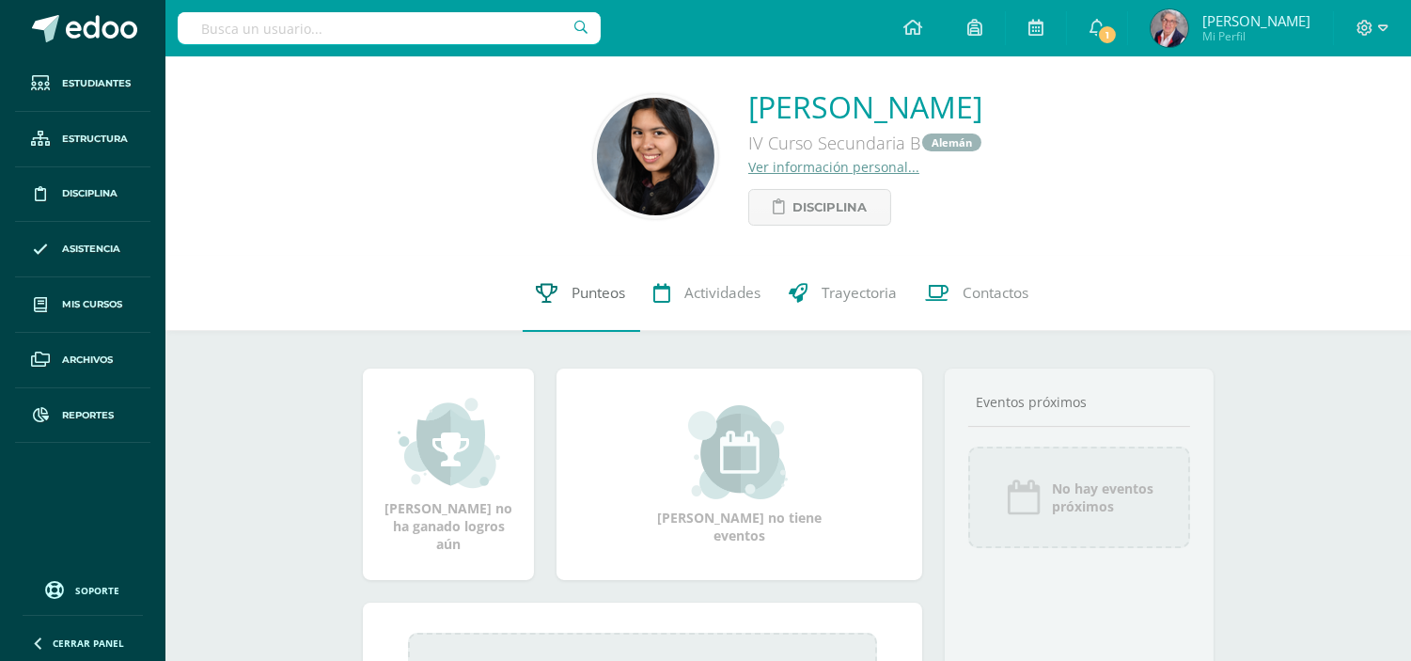
click at [600, 294] on span "Punteos" at bounding box center [599, 294] width 54 height 20
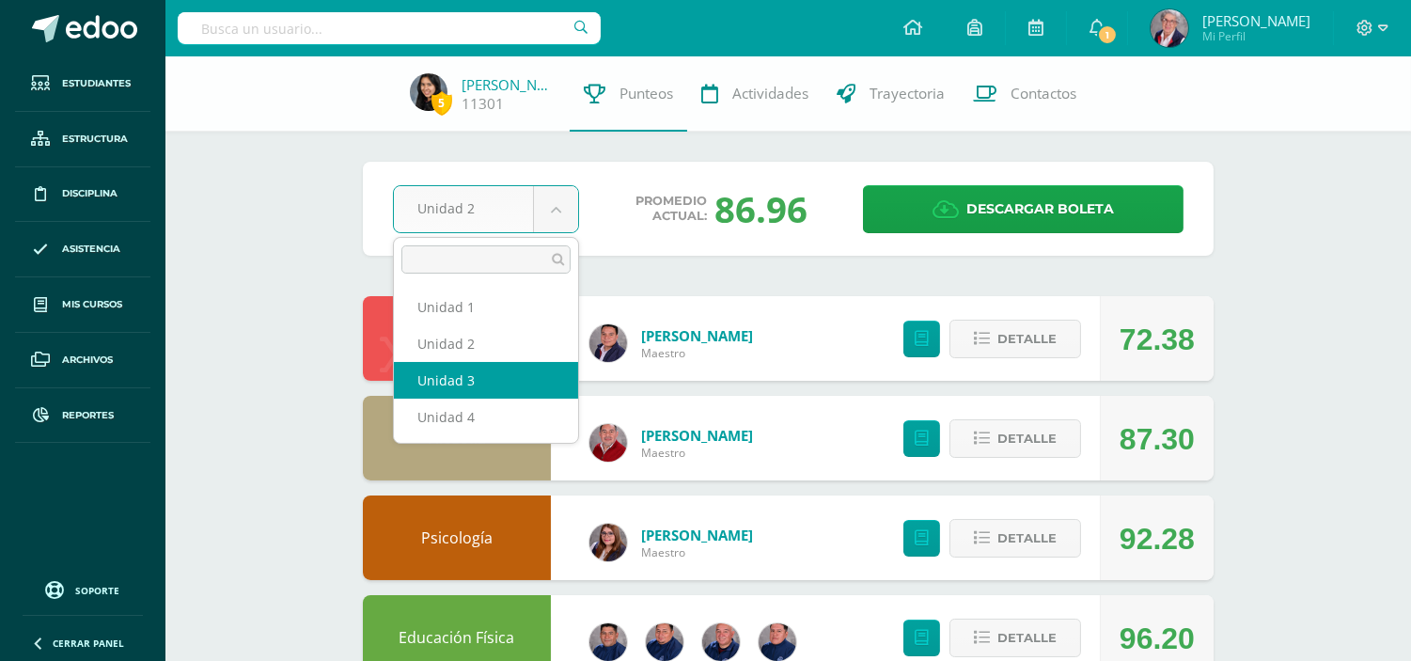
select select "Unidad 3"
